Goal: Information Seeking & Learning: Learn about a topic

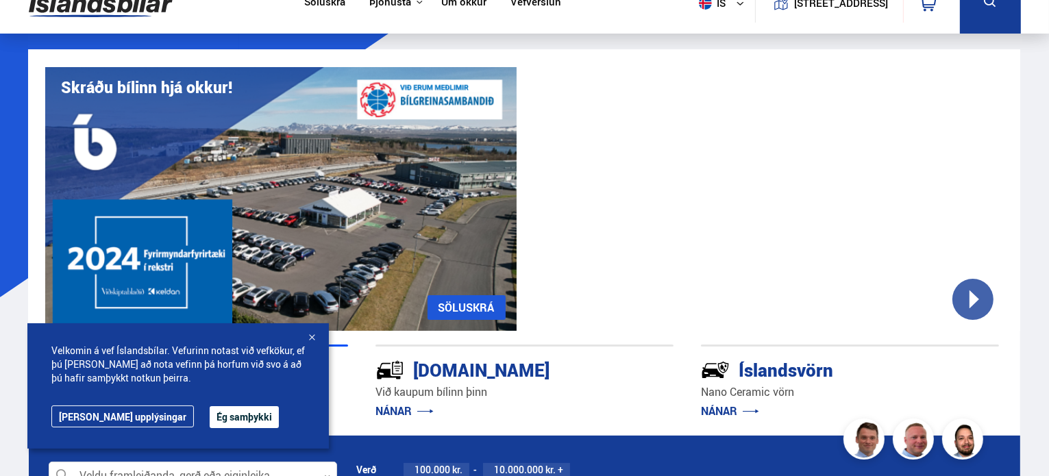
click at [325, 5] on link "Söluskrá" at bounding box center [324, 3] width 41 height 14
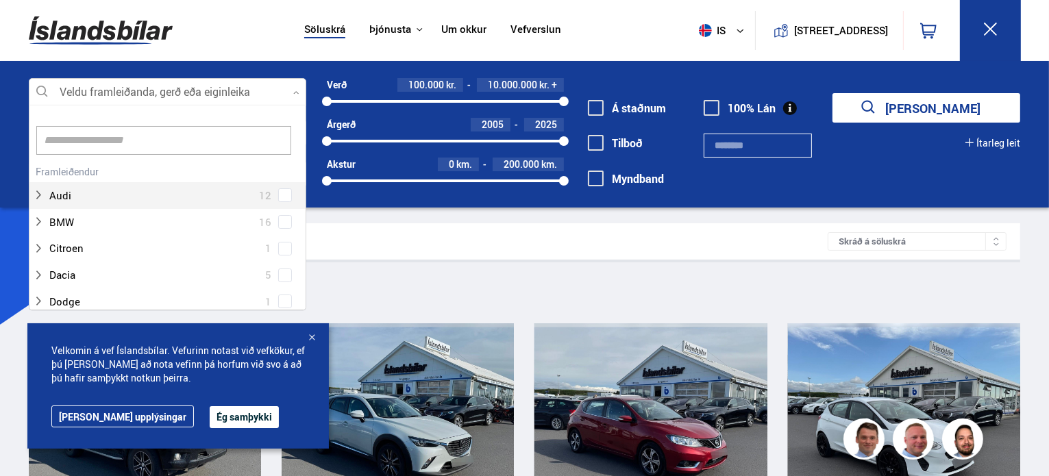
click at [227, 96] on div at bounding box center [167, 92] width 277 height 27
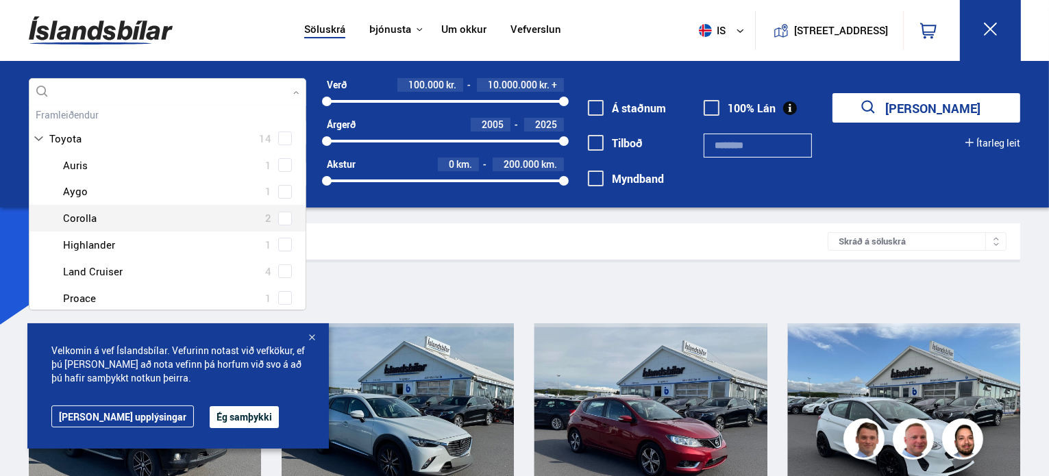
scroll to position [58, 0]
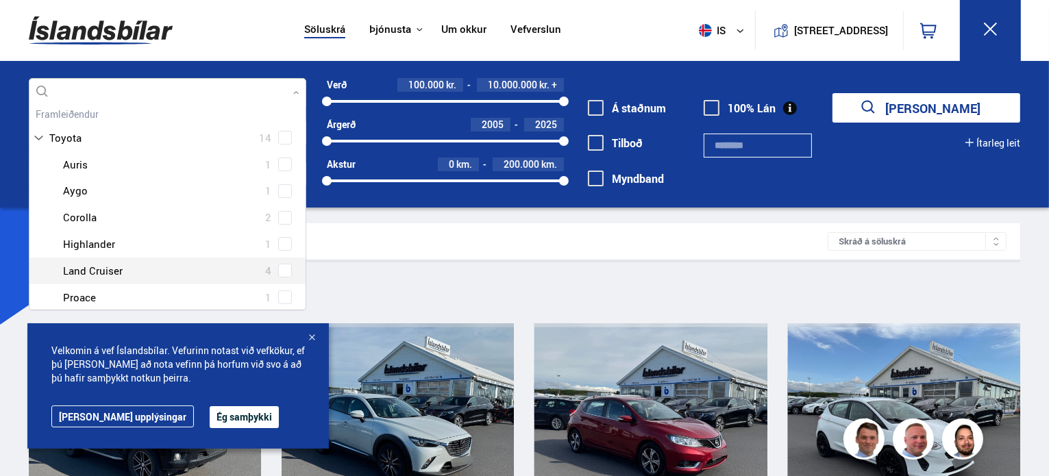
click at [156, 271] on div at bounding box center [181, 271] width 242 height 20
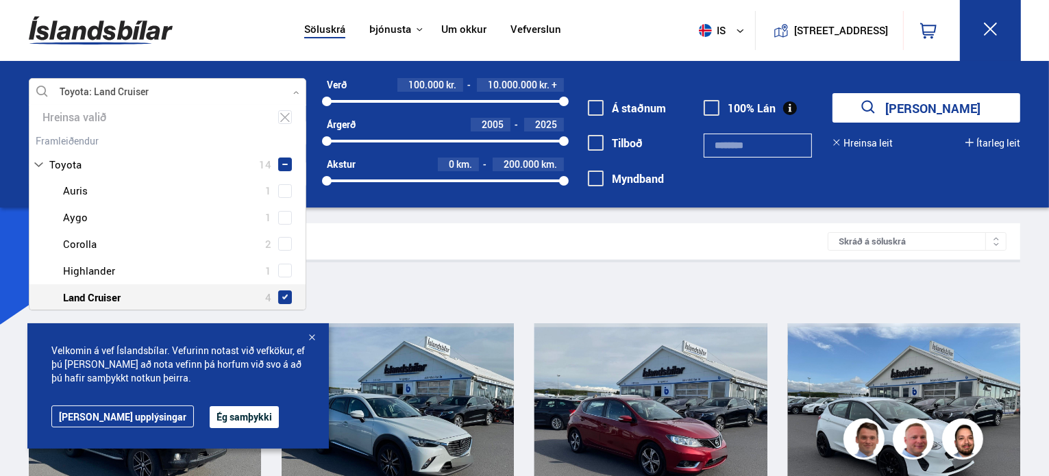
scroll to position [84, 0]
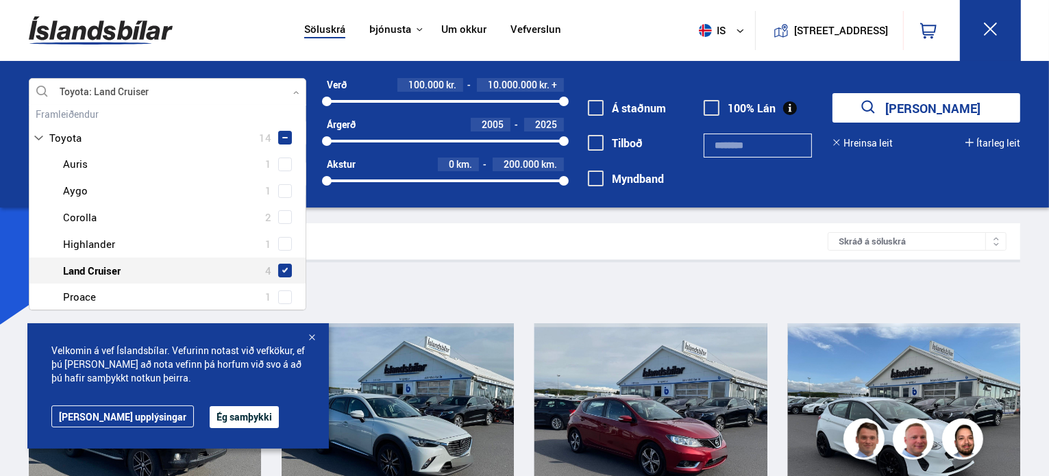
click at [282, 268] on span at bounding box center [284, 270] width 5 height 5
type input "******"
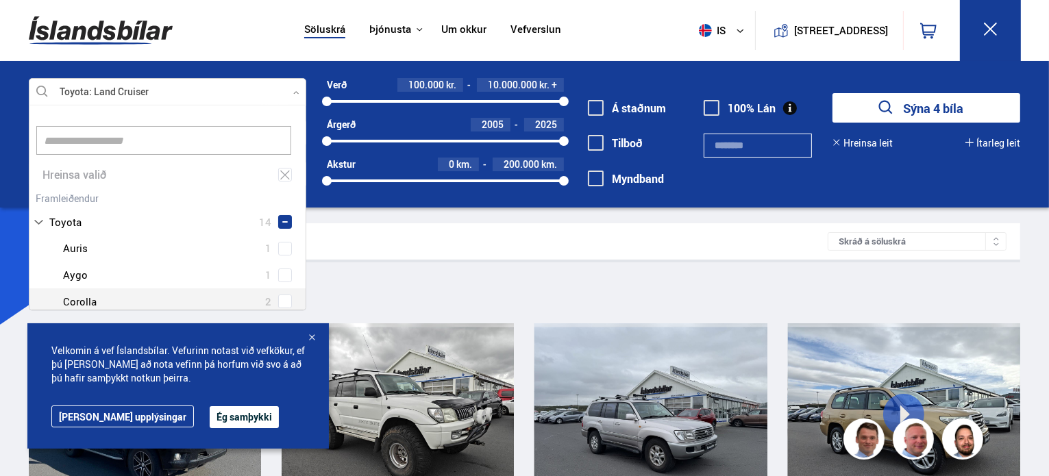
click at [210, 417] on button "Ég samþykki" at bounding box center [244, 417] width 69 height 22
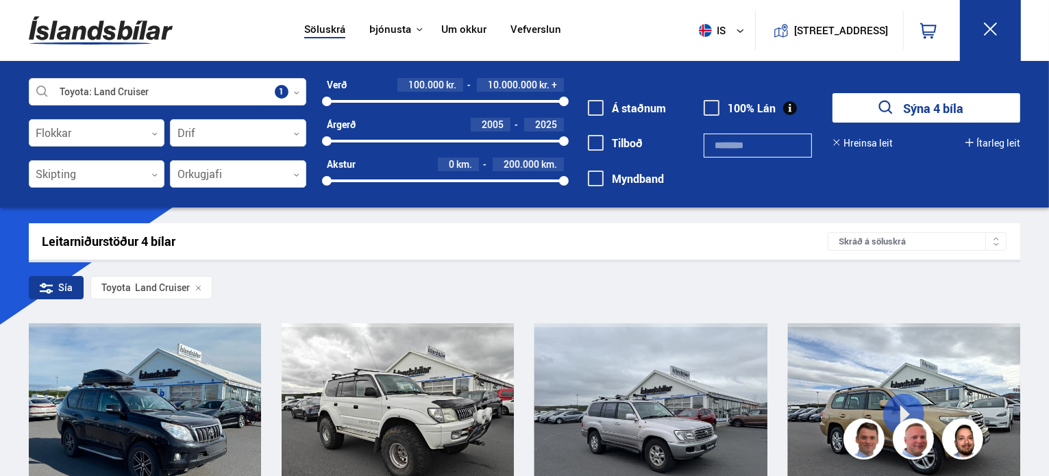
click at [381, 257] on div "Leitarniðurstöður 4 bílar Skráð á [GEOGRAPHIC_DATA]" at bounding box center [525, 241] width 992 height 36
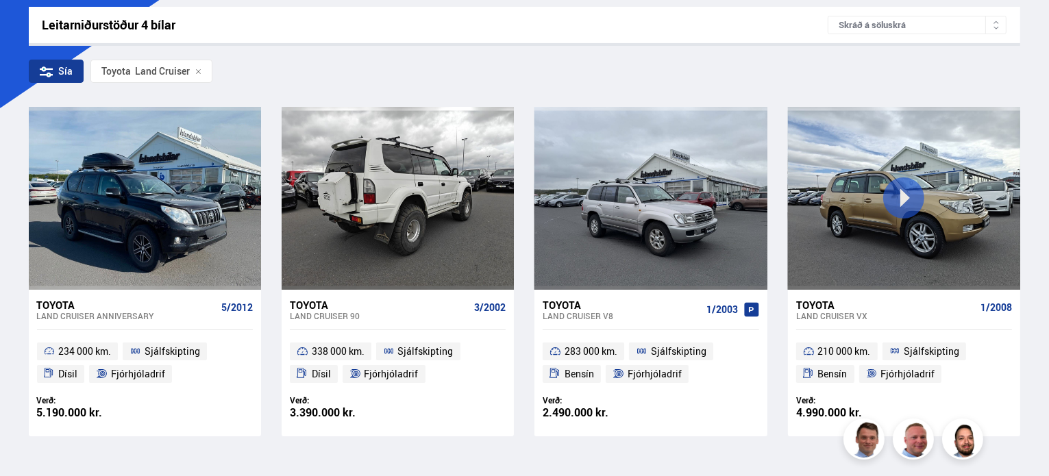
scroll to position [221, 0]
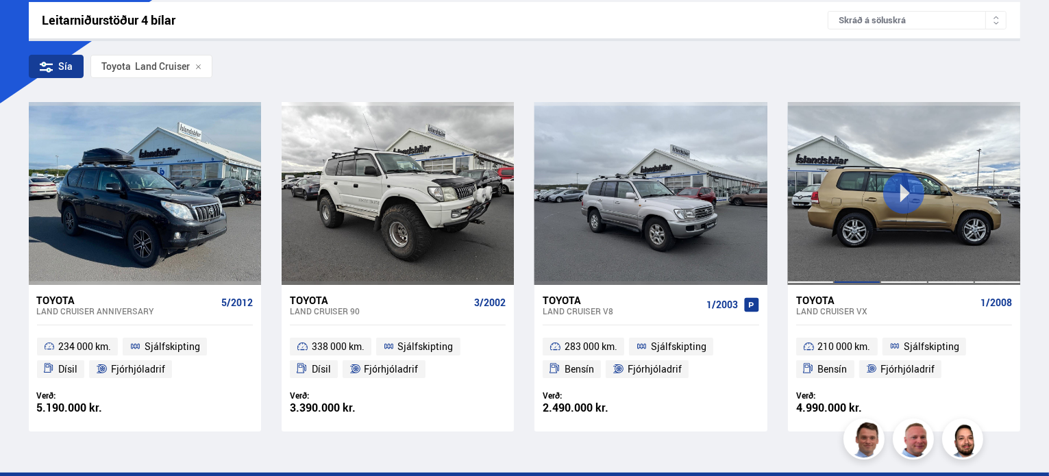
click at [863, 254] on div at bounding box center [857, 193] width 47 height 182
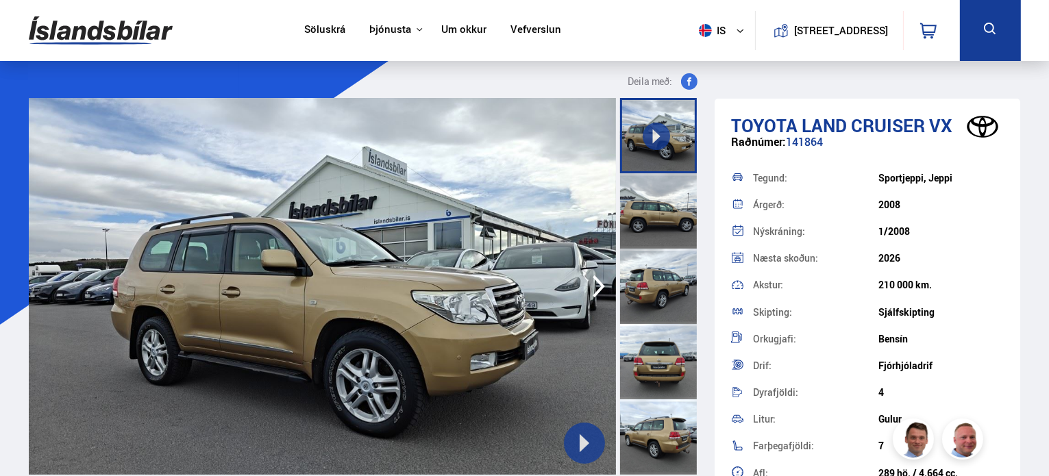
click at [660, 205] on div at bounding box center [658, 210] width 77 height 75
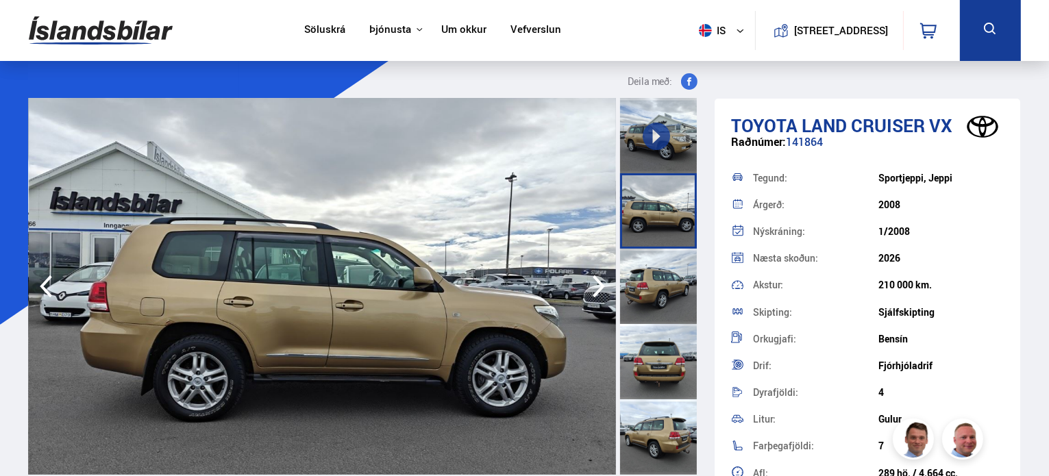
click at [649, 276] on div at bounding box center [658, 286] width 77 height 75
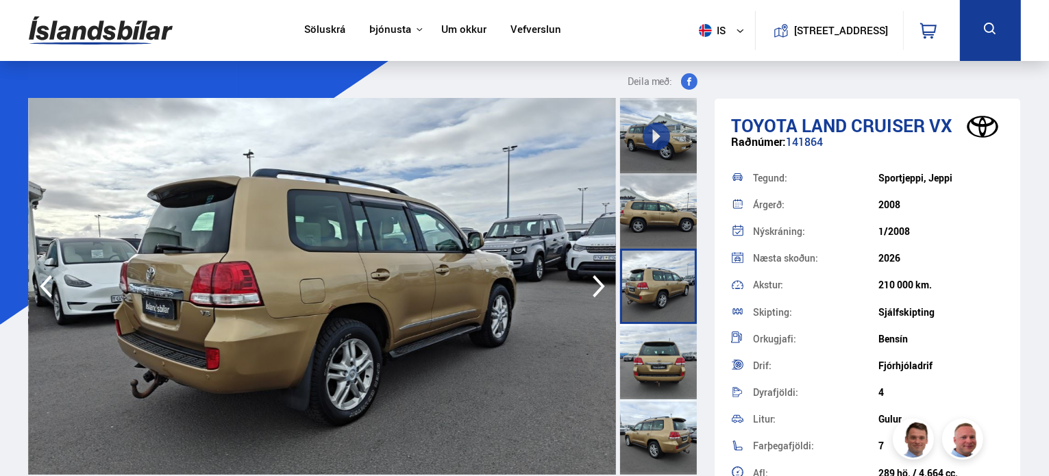
click at [656, 353] on div at bounding box center [658, 361] width 77 height 75
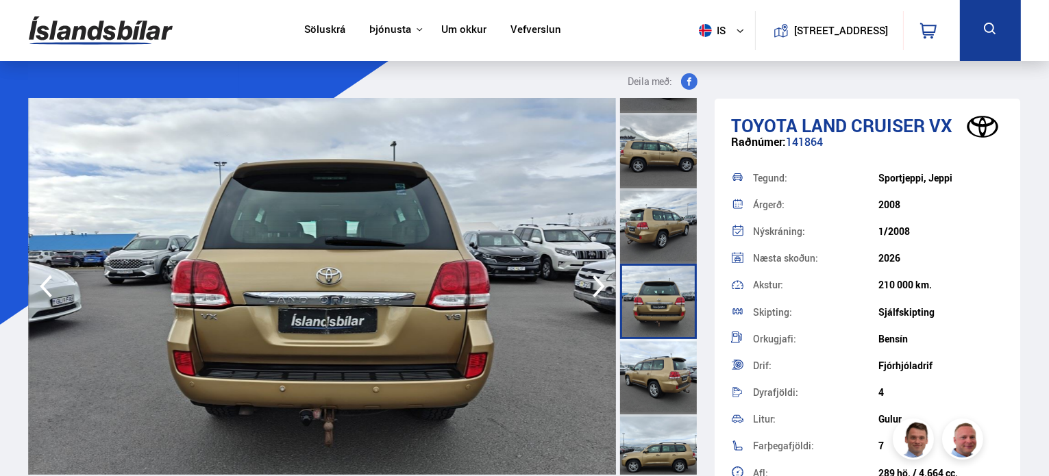
scroll to position [60, 0]
click at [656, 369] on div at bounding box center [658, 376] width 77 height 75
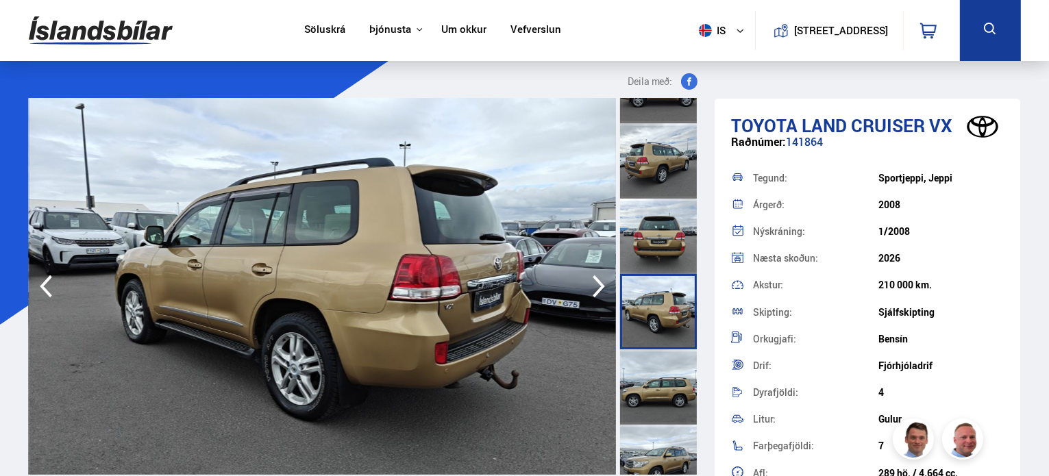
scroll to position [183, 0]
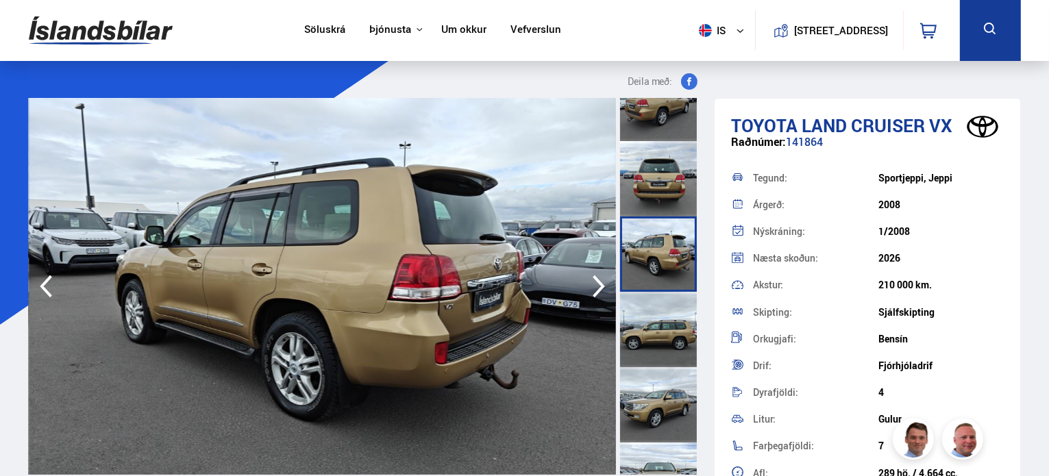
click at [660, 335] on div at bounding box center [658, 329] width 77 height 75
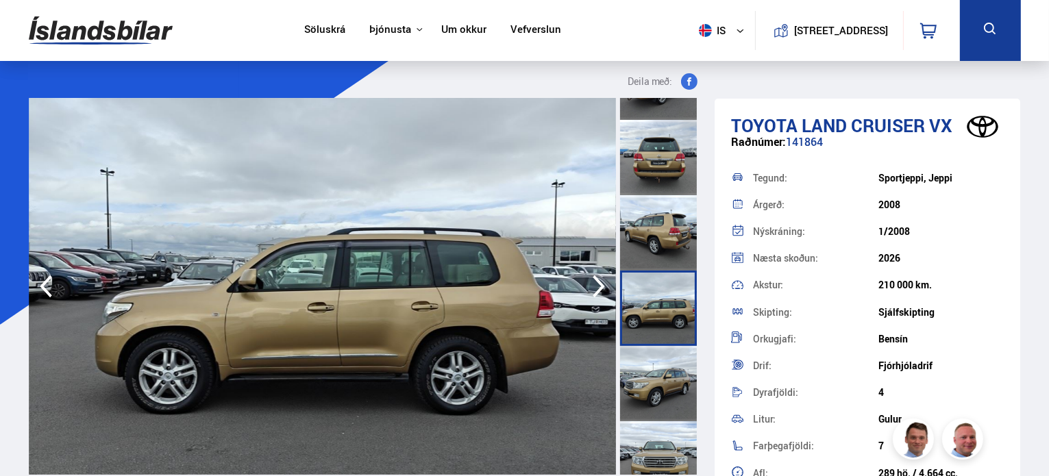
scroll to position [205, 0]
click at [659, 368] on div at bounding box center [658, 381] width 77 height 75
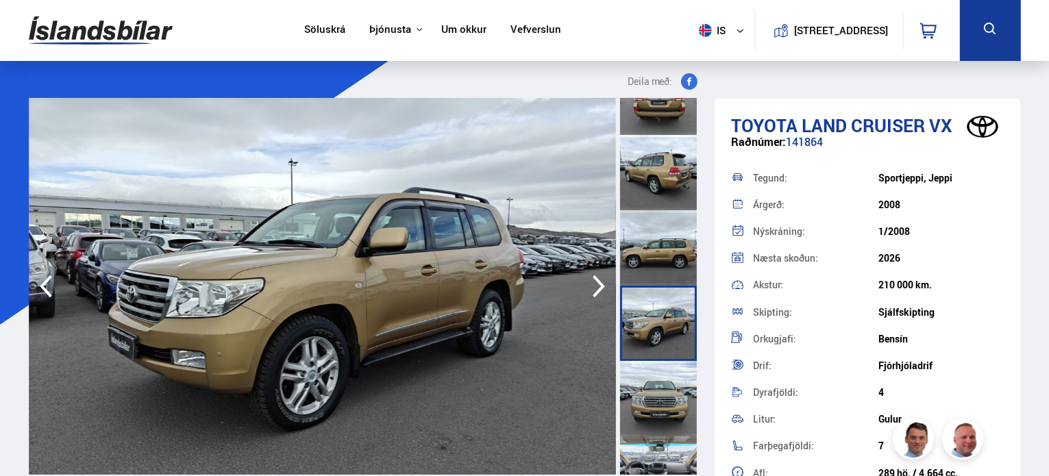
scroll to position [265, 0]
click at [657, 397] on div at bounding box center [658, 397] width 77 height 75
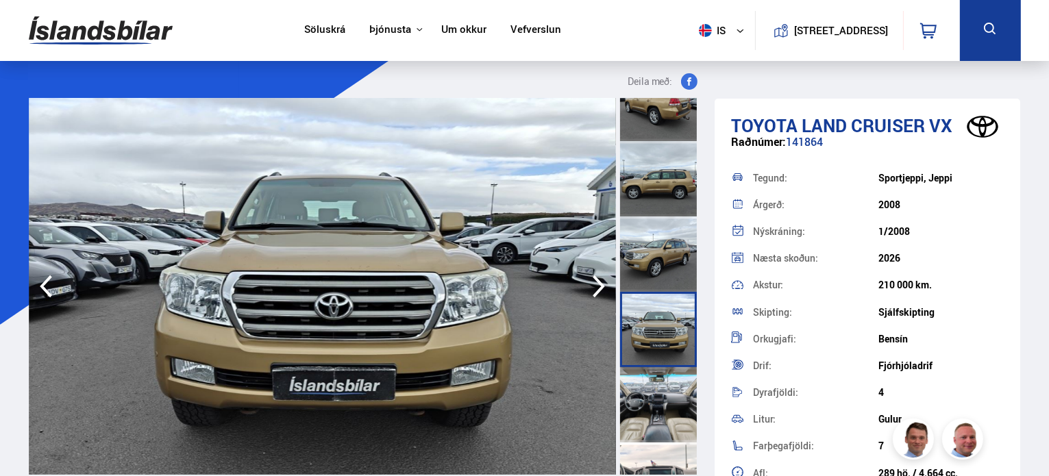
scroll to position [424, 0]
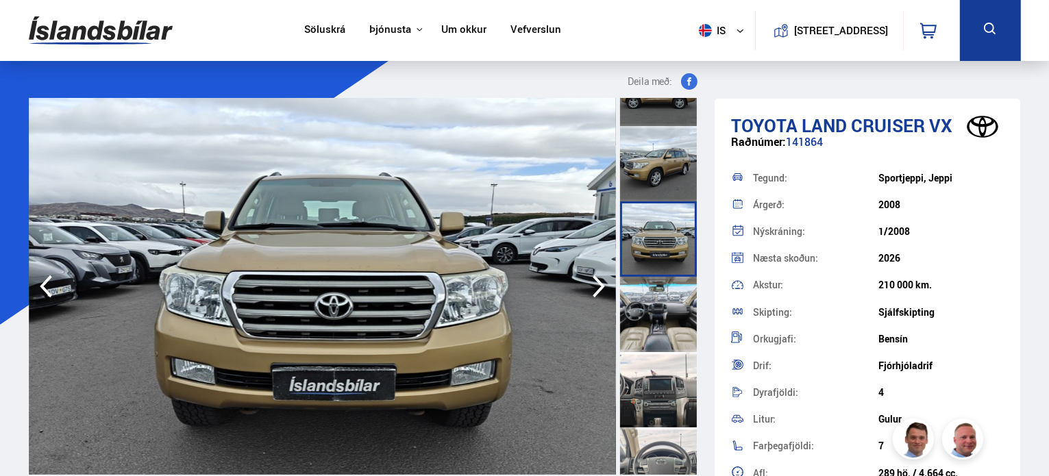
click at [669, 314] on div at bounding box center [658, 314] width 77 height 75
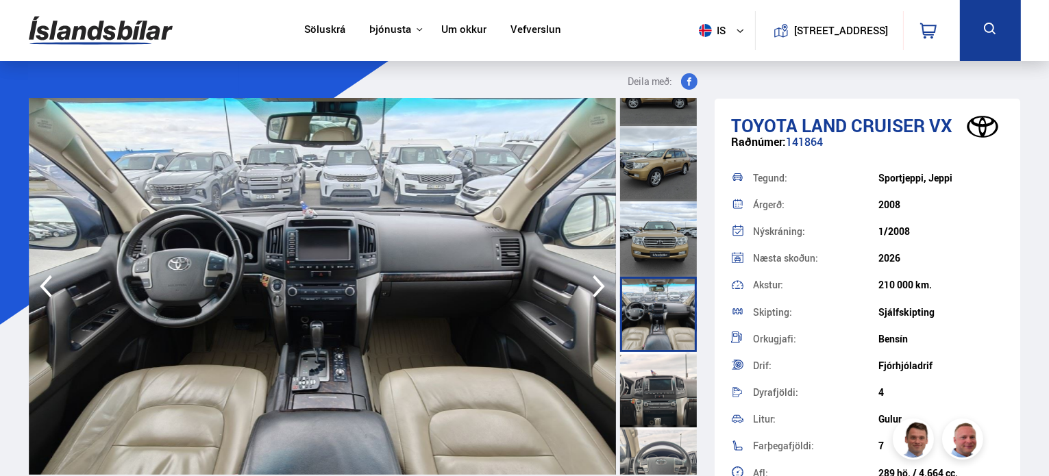
click at [652, 393] on div at bounding box center [658, 389] width 77 height 75
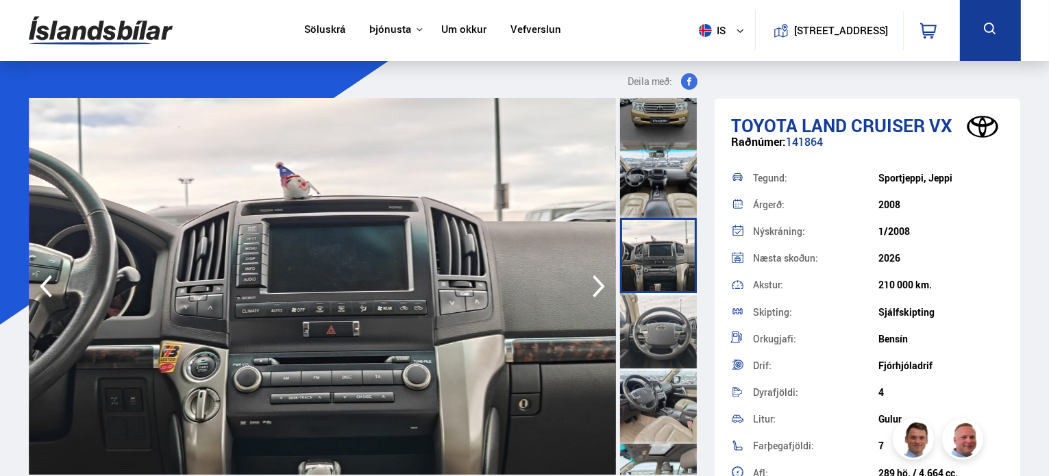
scroll to position [559, 0]
click at [660, 312] on div at bounding box center [658, 329] width 77 height 75
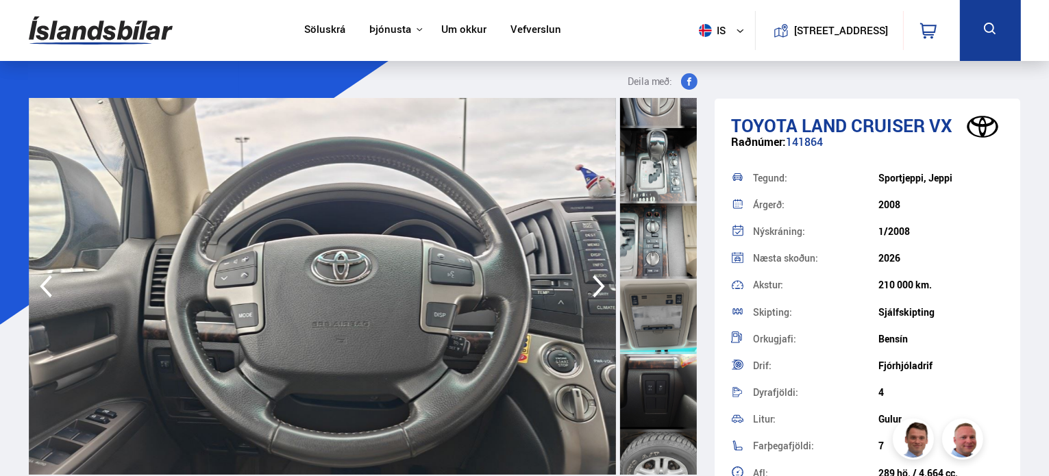
scroll to position [2411, 0]
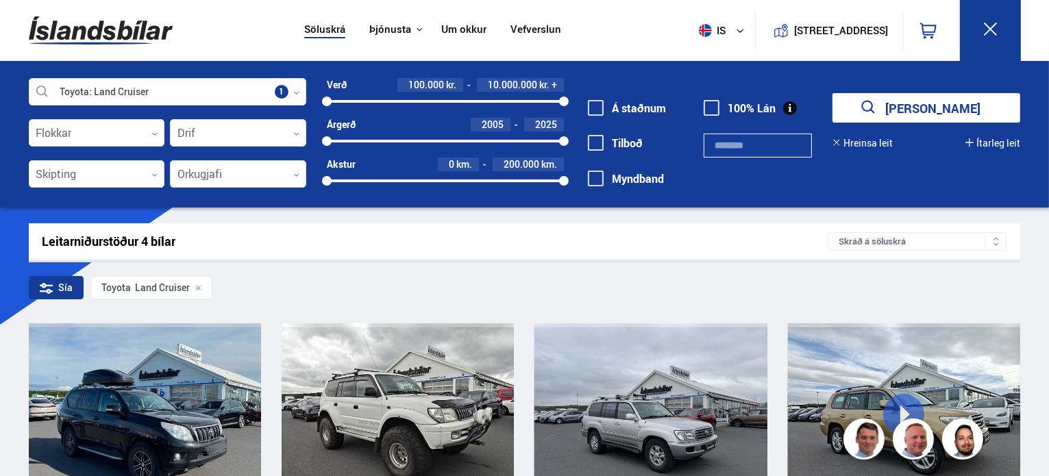
scroll to position [368, 0]
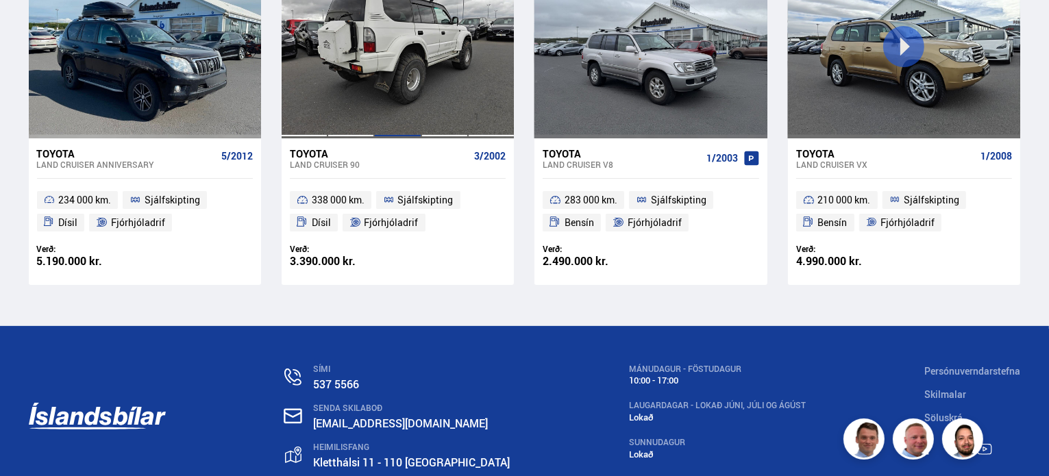
click at [389, 90] on div at bounding box center [397, 46] width 47 height 182
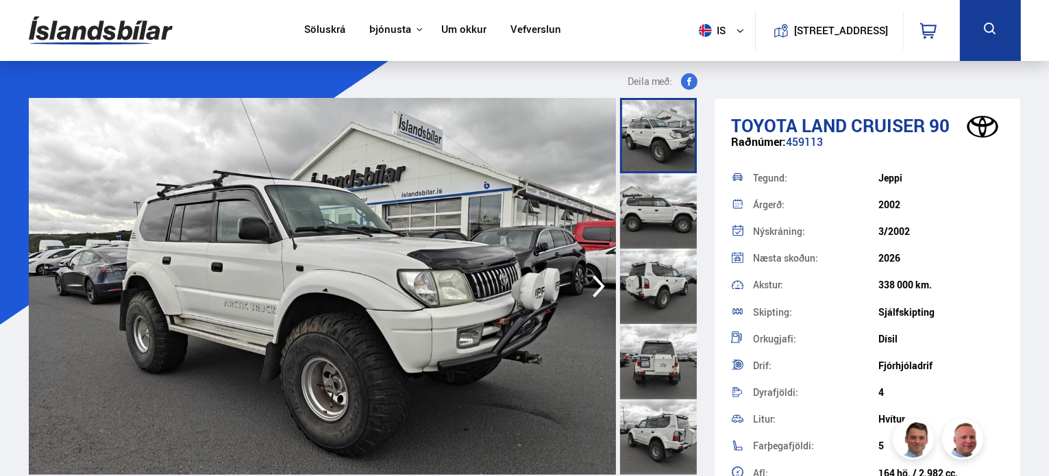
click at [438, 273] on img at bounding box center [322, 286] width 587 height 377
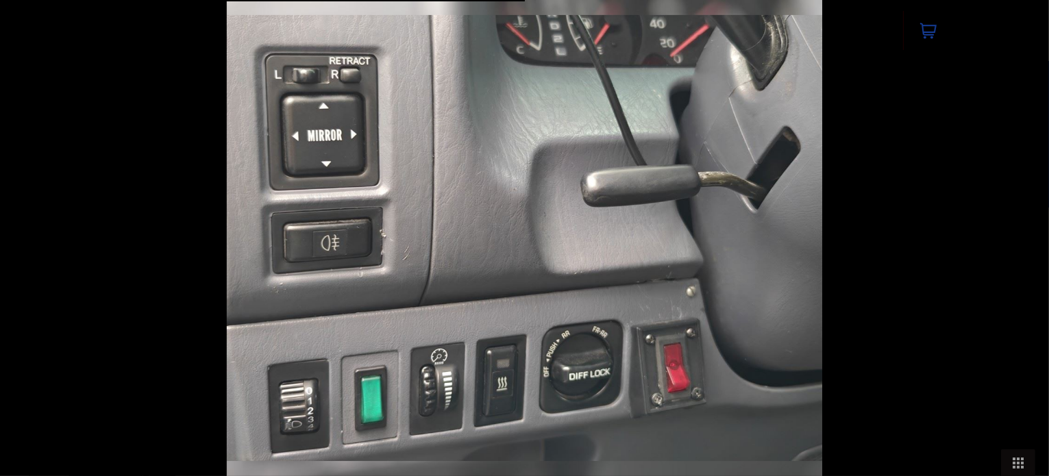
scroll to position [454, 0]
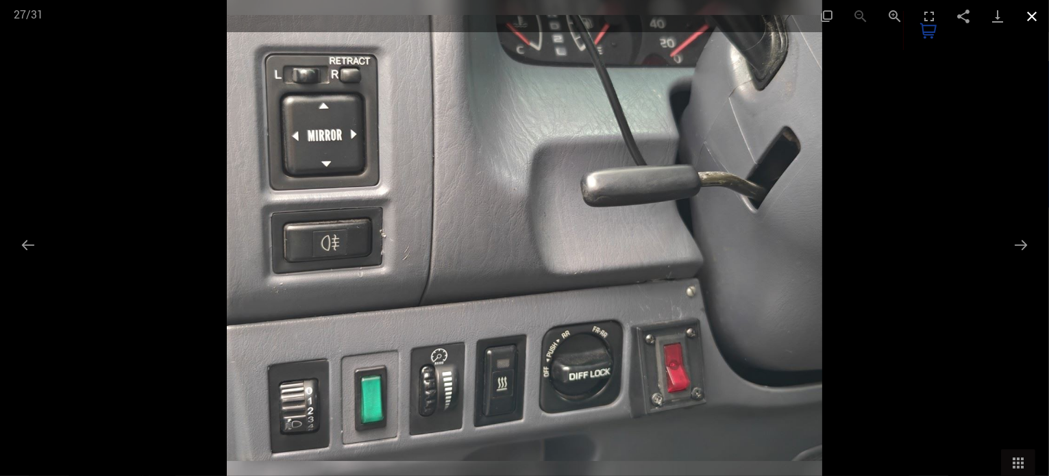
click at [1035, 18] on button "Close gallery" at bounding box center [1031, 16] width 34 height 32
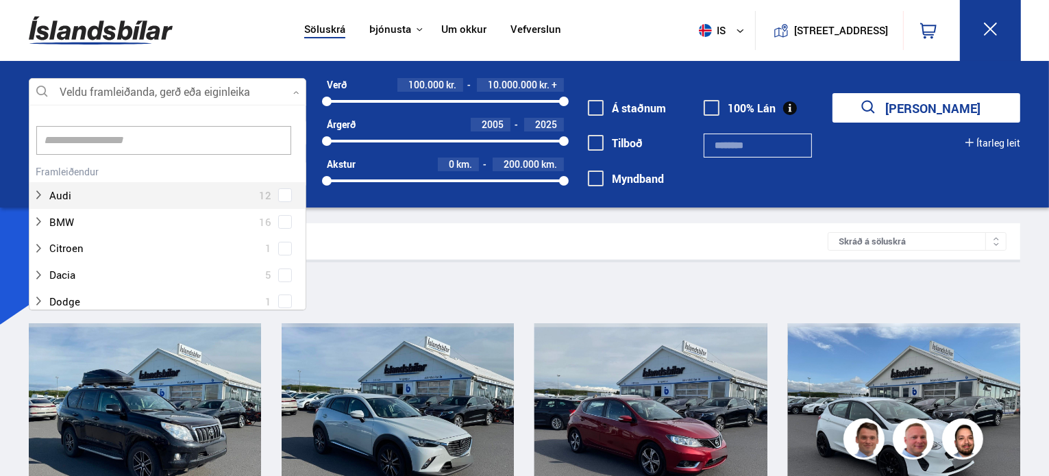
click at [276, 92] on div at bounding box center [167, 92] width 277 height 27
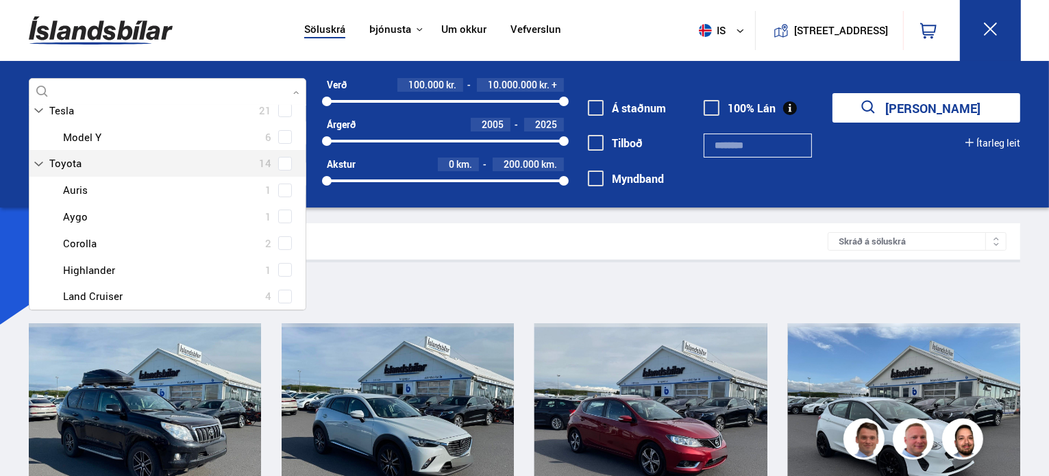
scroll to position [87, 0]
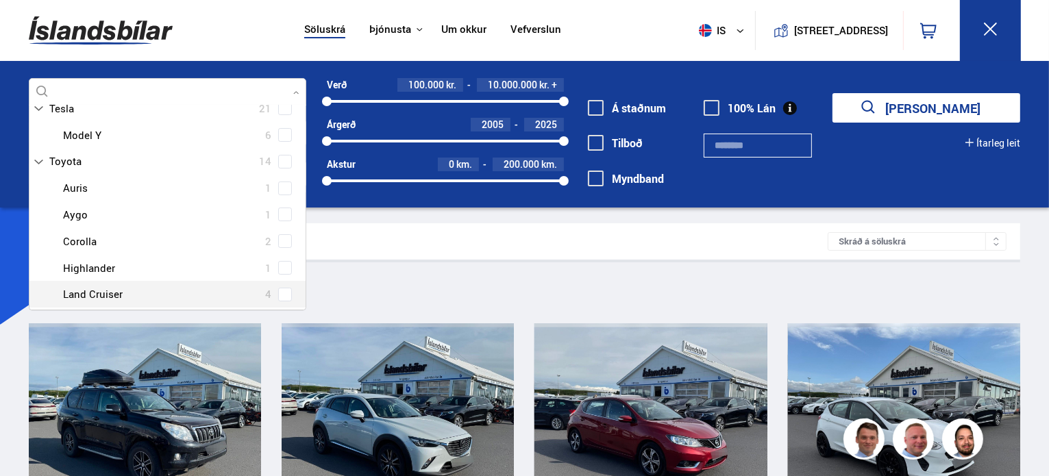
type input "***"
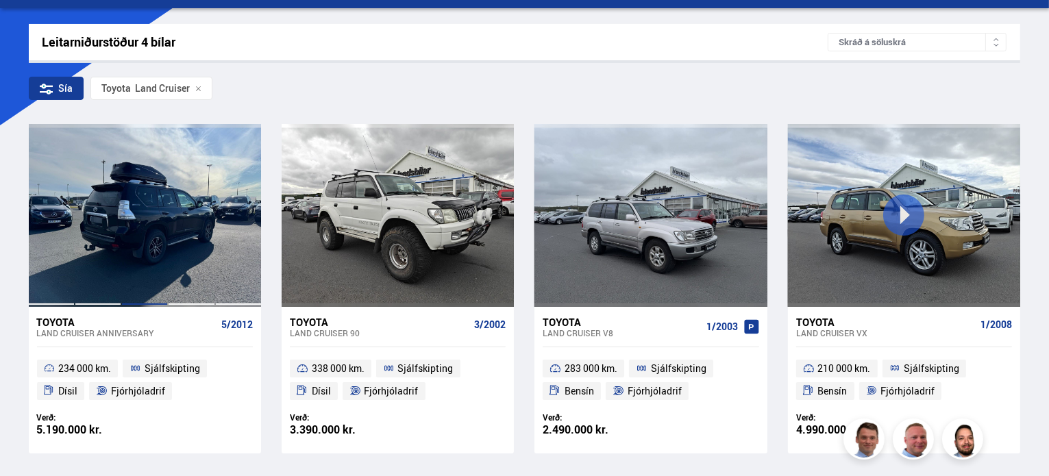
scroll to position [199, 0]
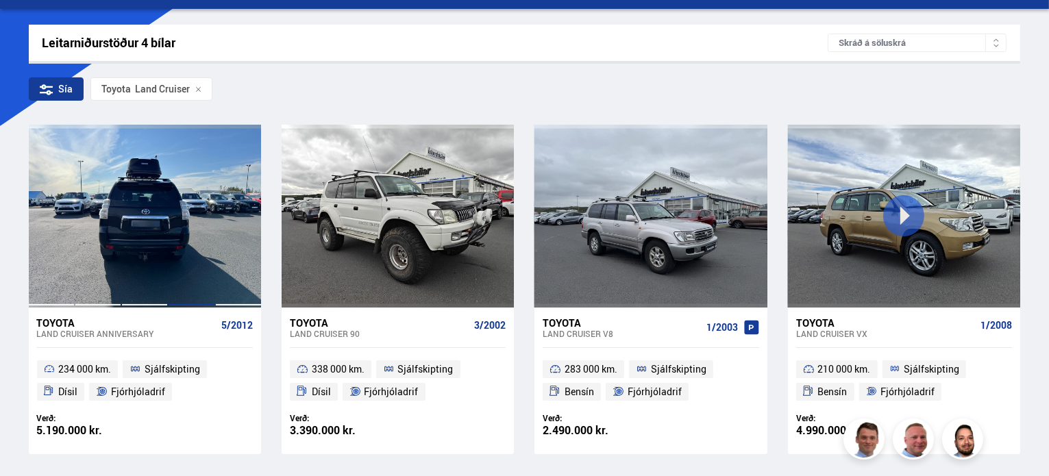
click at [195, 236] on div at bounding box center [191, 216] width 47 height 182
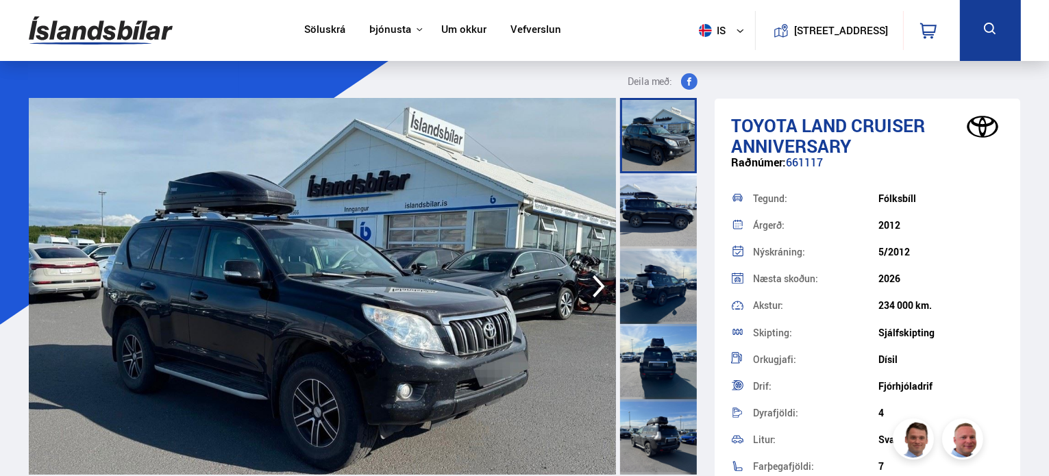
click at [653, 130] on div at bounding box center [658, 135] width 77 height 75
click at [447, 231] on img at bounding box center [322, 286] width 587 height 377
